Goal: Task Accomplishment & Management: Use online tool/utility

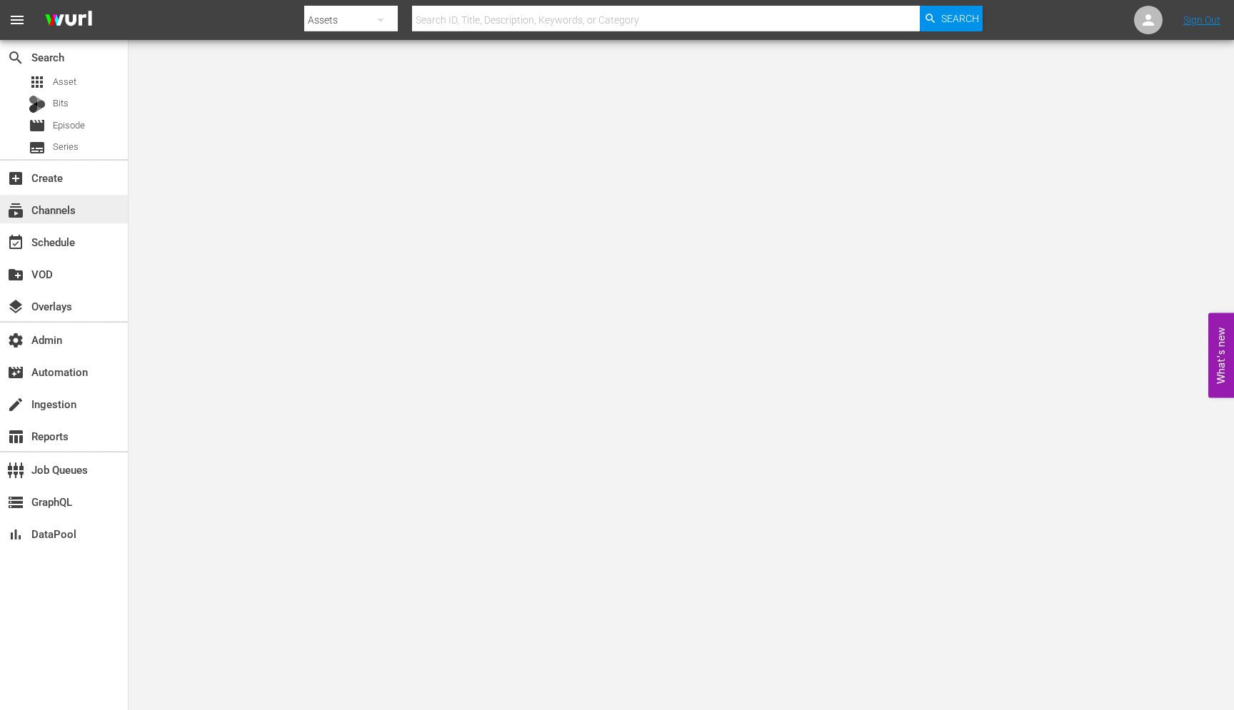
click at [47, 220] on div "subscriptions Channels" at bounding box center [64, 209] width 128 height 29
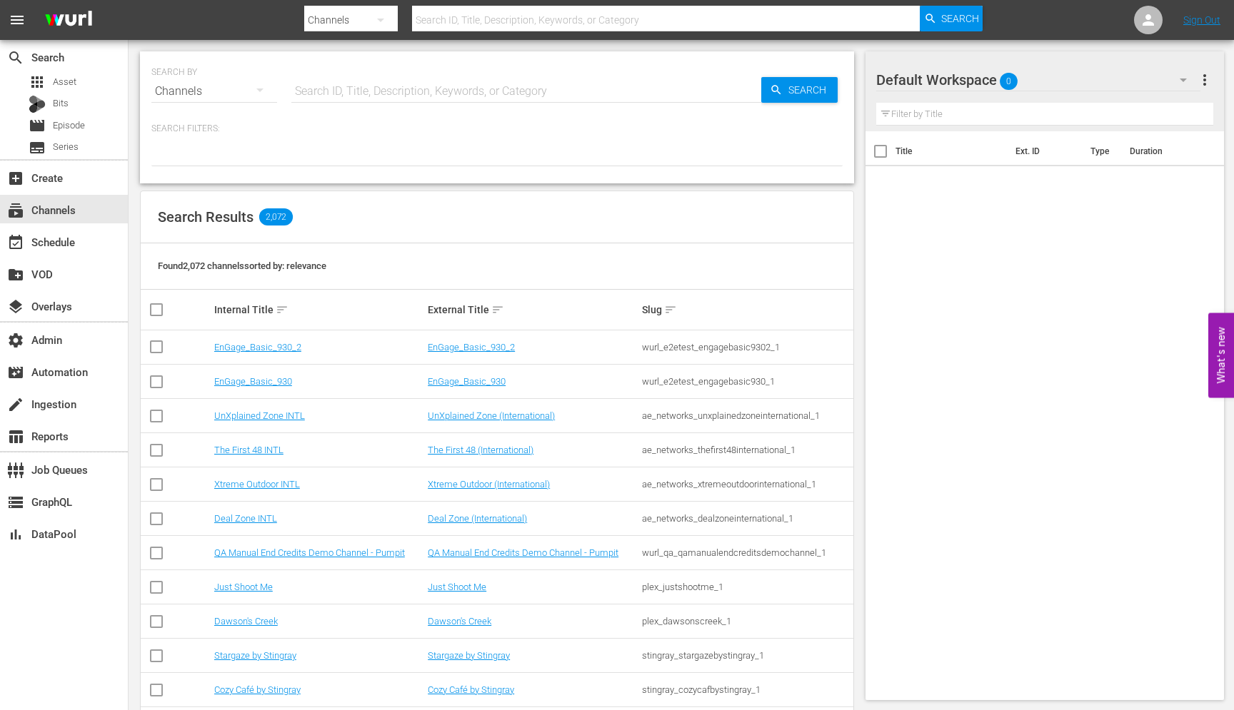
click at [362, 91] on input "text" at bounding box center [526, 91] width 470 height 34
paste input "hemisphere_media_group_todonovelas_2"
type input "hemisphere_media_group_todonovelas_2"
click at [794, 99] on span "Search" at bounding box center [810, 90] width 55 height 26
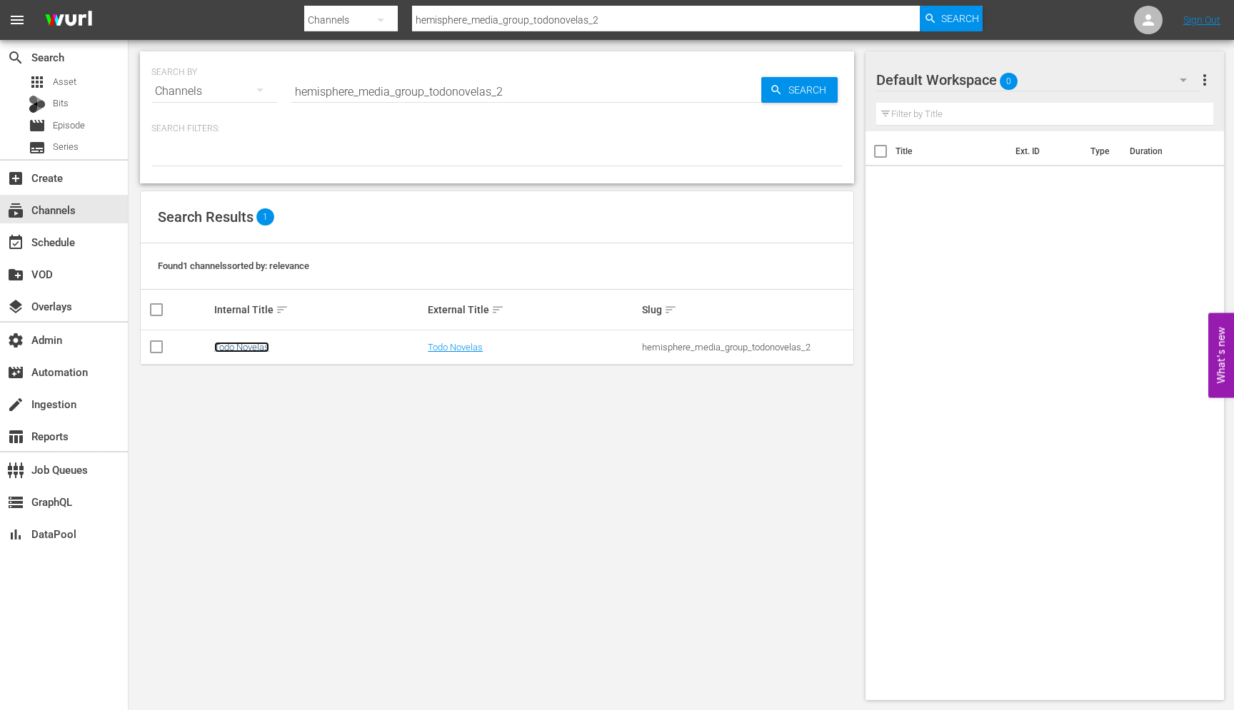
click at [237, 346] on link "Todo Novelas" at bounding box center [241, 347] width 55 height 11
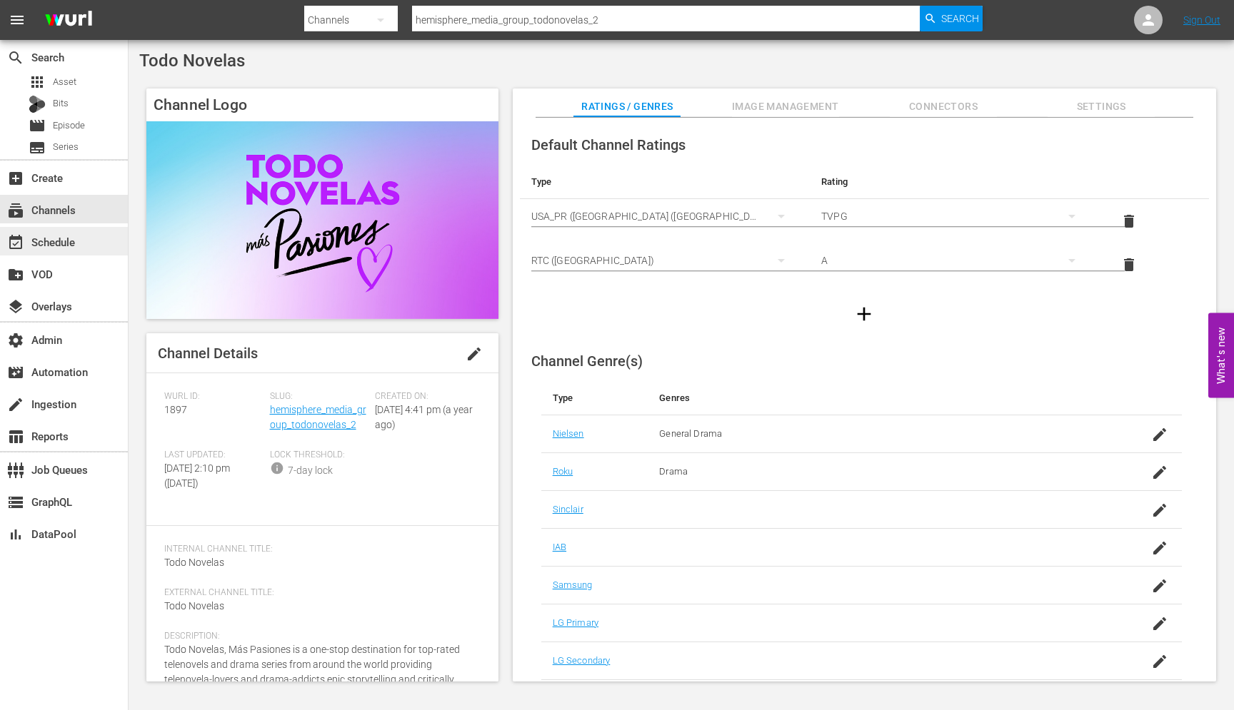
click at [85, 237] on div "event_available Schedule" at bounding box center [64, 241] width 128 height 29
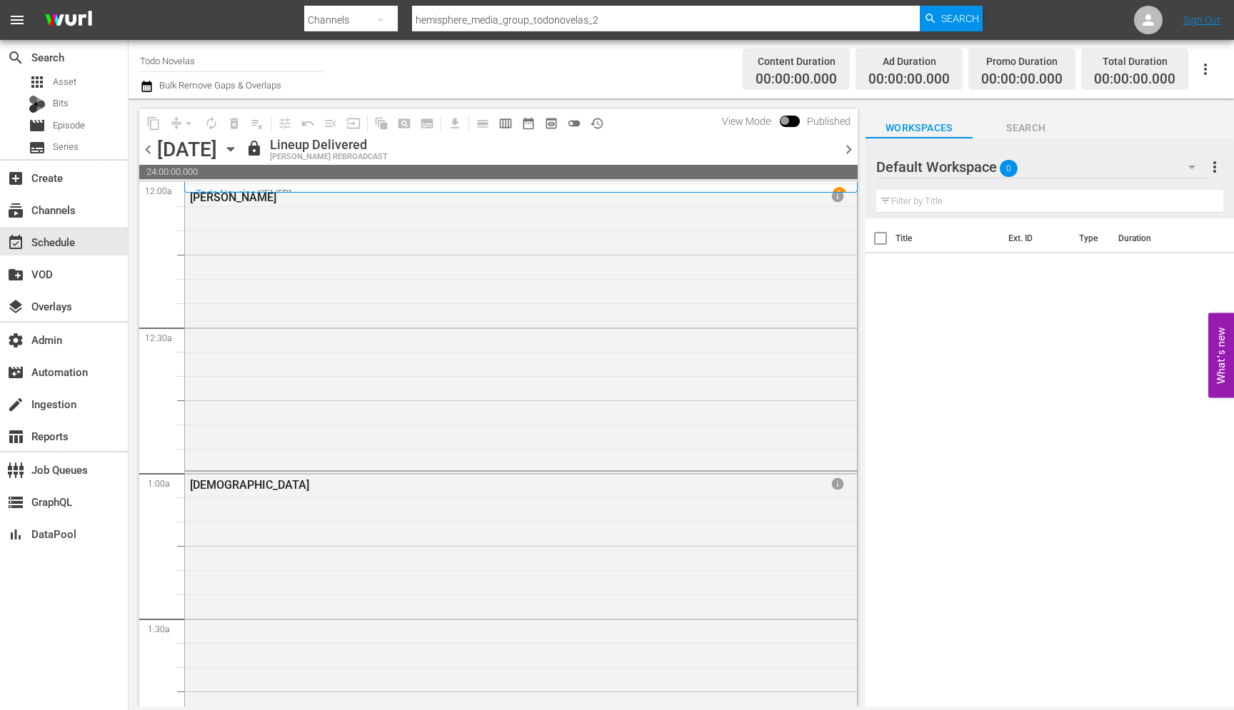
click at [388, 155] on div "WURL REBROADCAST" at bounding box center [329, 157] width 118 height 9
click at [388, 153] on div "WURL REBROADCAST" at bounding box center [329, 157] width 118 height 9
click at [388, 157] on div "WURL REBROADCAST" at bounding box center [329, 157] width 118 height 9
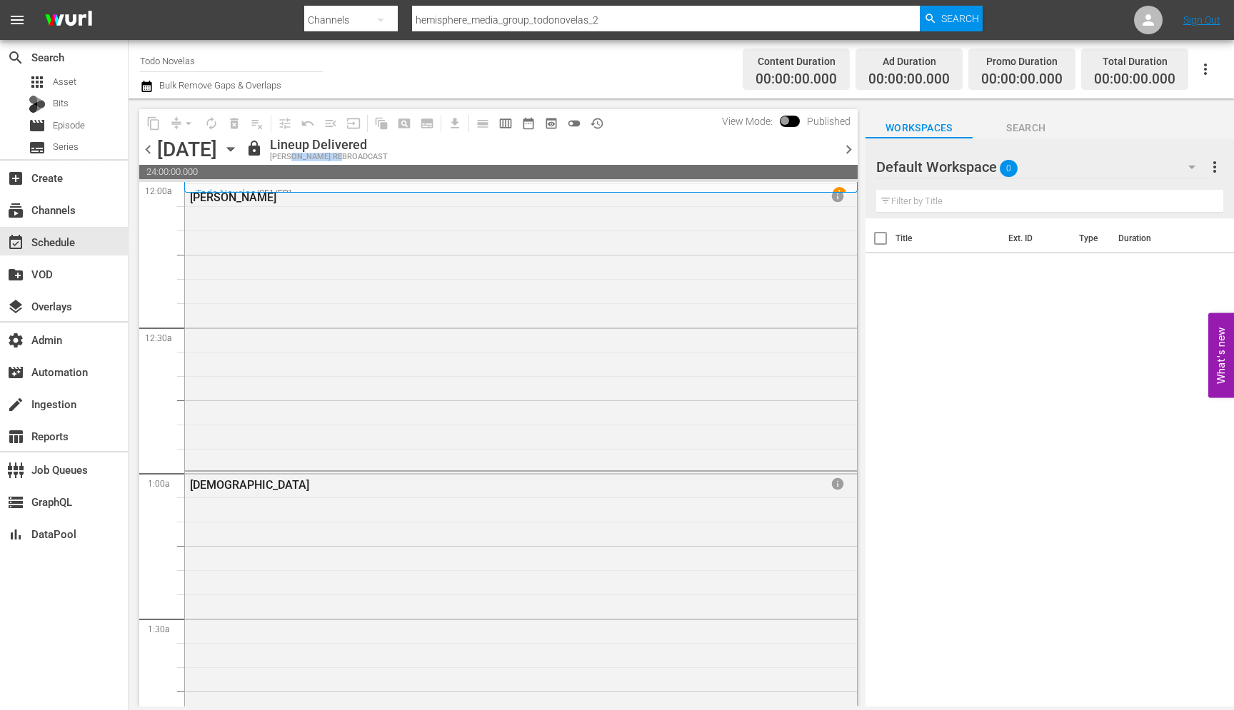
click at [388, 157] on div "WURL REBROADCAST" at bounding box center [329, 157] width 118 height 9
click at [847, 152] on span "chevron_right" at bounding box center [849, 150] width 18 height 18
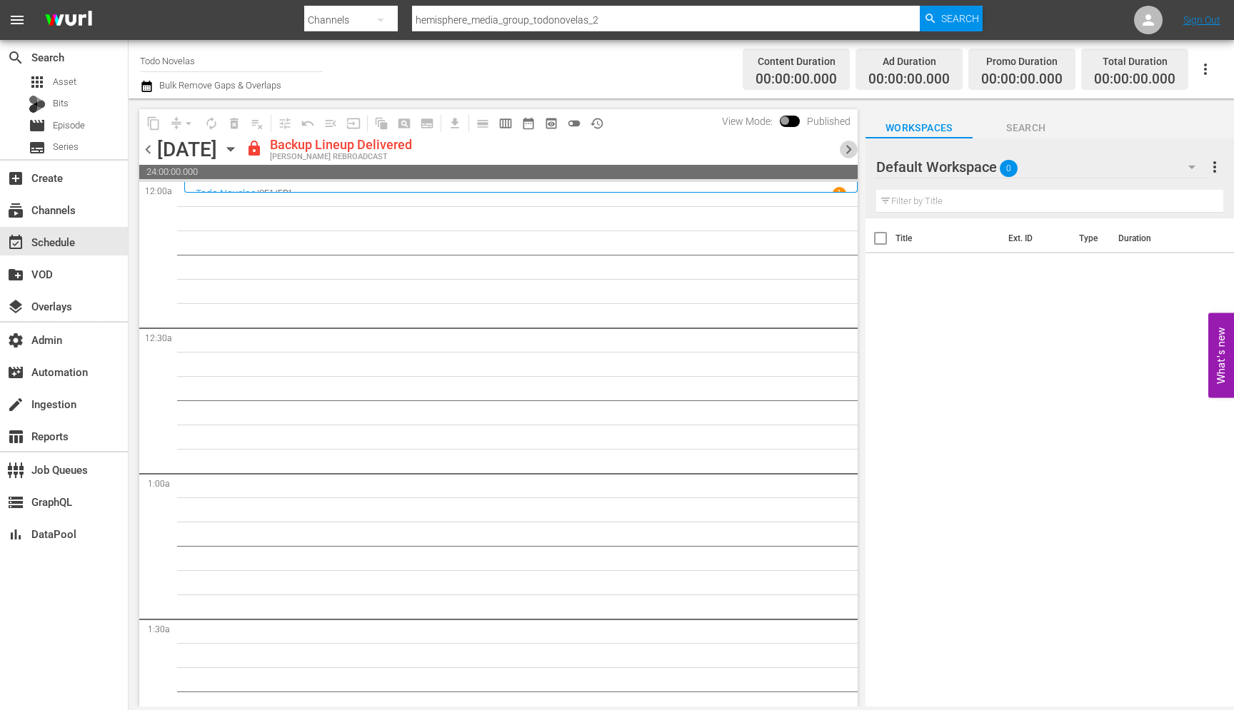
click at [847, 151] on span "chevron_right" at bounding box center [849, 150] width 18 height 18
